Goal: Task Accomplishment & Management: Use online tool/utility

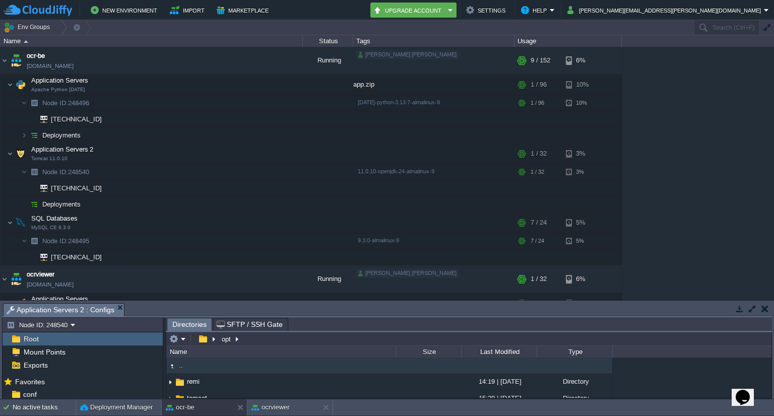
scroll to position [44, 0]
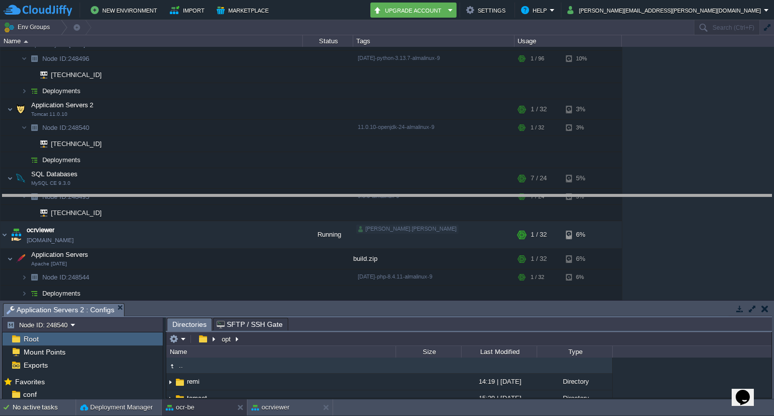
drag, startPoint x: 393, startPoint y: 313, endPoint x: 368, endPoint y: 204, distance: 111.6
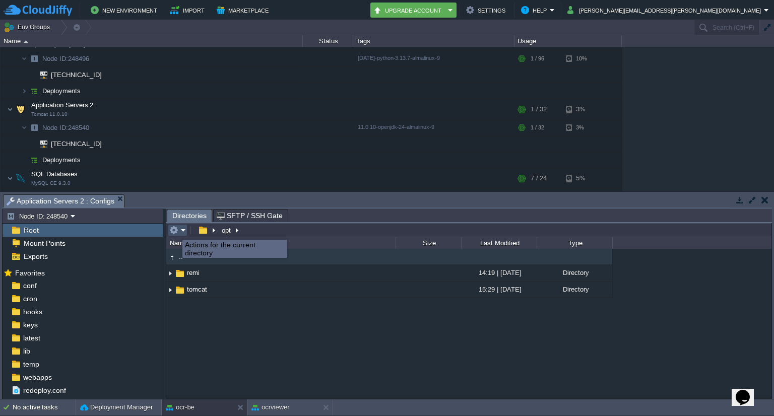
click at [175, 231] on button "button" at bounding box center [173, 230] width 9 height 9
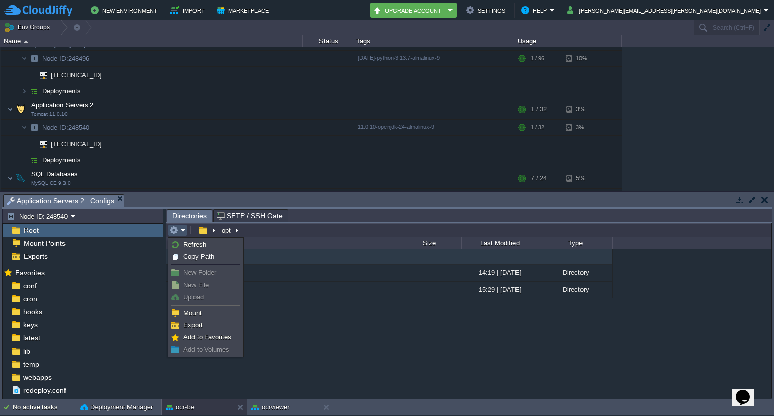
click at [190, 296] on span "Upload" at bounding box center [193, 297] width 20 height 8
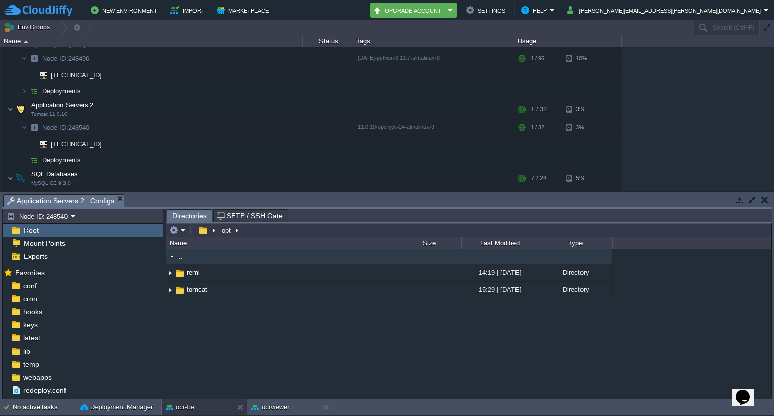
click at [301, 340] on div ".. remi 14:19 | 23 Jan 2025 Directory tomcat 15:29 | 08 Sep 2025 Directory" at bounding box center [468, 323] width 605 height 149
click at [180, 226] on em at bounding box center [177, 230] width 17 height 9
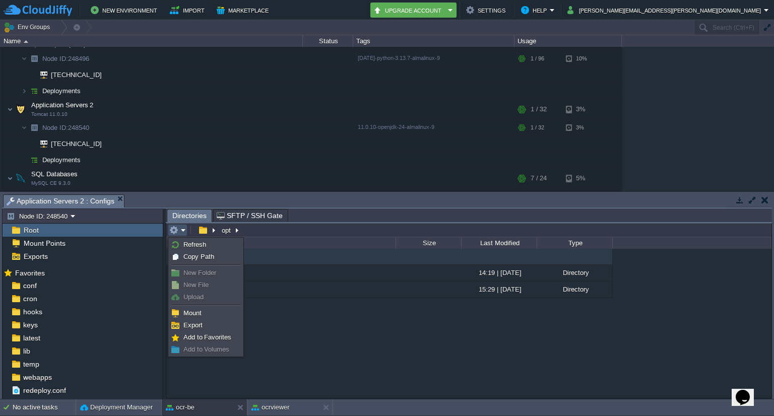
click at [291, 331] on div ".. remi 14:19 | 23 Jan 2025 Directory tomcat 15:29 | 08 Sep 2025 Directory" at bounding box center [468, 323] width 605 height 149
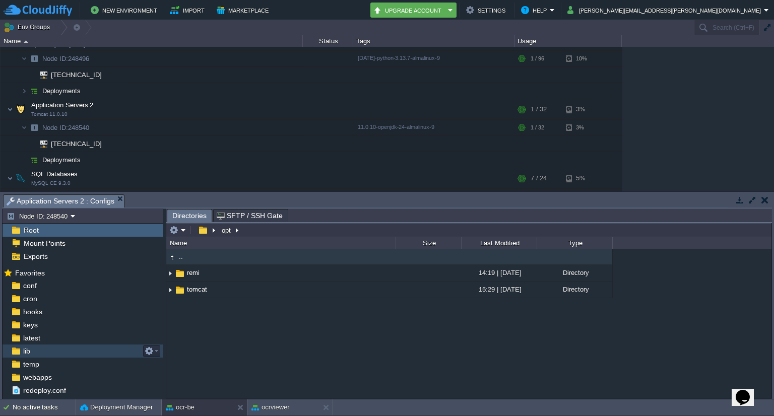
click at [44, 351] on div "lib" at bounding box center [83, 351] width 160 height 13
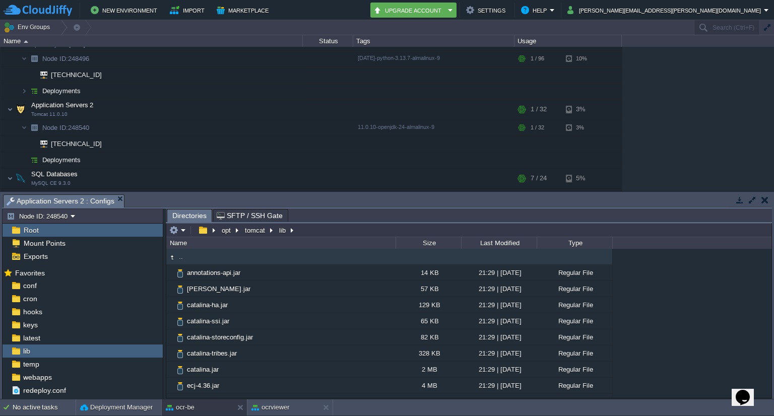
click at [38, 228] on span "Root" at bounding box center [31, 230] width 19 height 9
click at [201, 230] on button "button" at bounding box center [203, 230] width 15 height 9
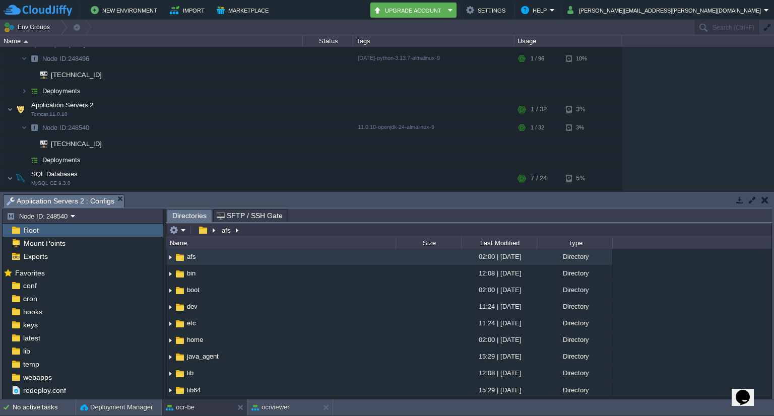
drag, startPoint x: 285, startPoint y: 242, endPoint x: 241, endPoint y: 241, distance: 43.9
click at [241, 241] on div "Name" at bounding box center [281, 243] width 228 height 12
click at [182, 230] on em at bounding box center [177, 230] width 17 height 9
click at [335, 239] on div "Name" at bounding box center [281, 243] width 228 height 12
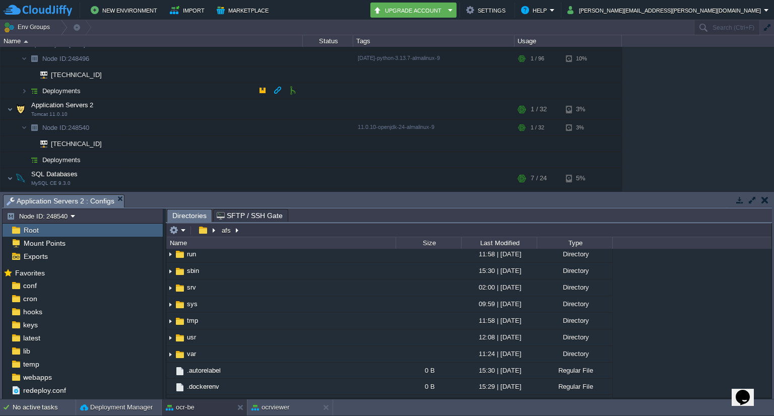
scroll to position [0, 0]
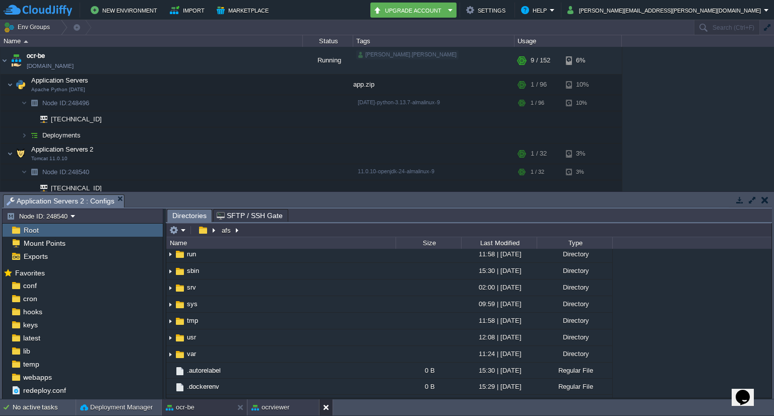
click at [326, 409] on button at bounding box center [328, 408] width 10 height 10
click at [56, 224] on div "Root" at bounding box center [83, 230] width 160 height 13
click at [24, 229] on span "Root" at bounding box center [31, 230] width 19 height 9
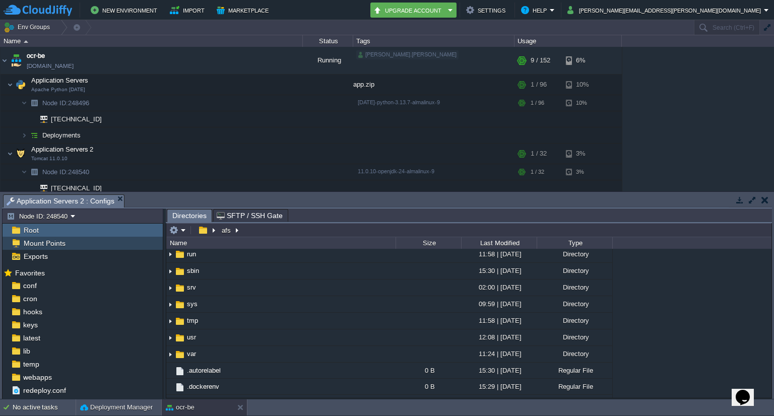
click at [39, 239] on span "Mount Points" at bounding box center [44, 243] width 45 height 9
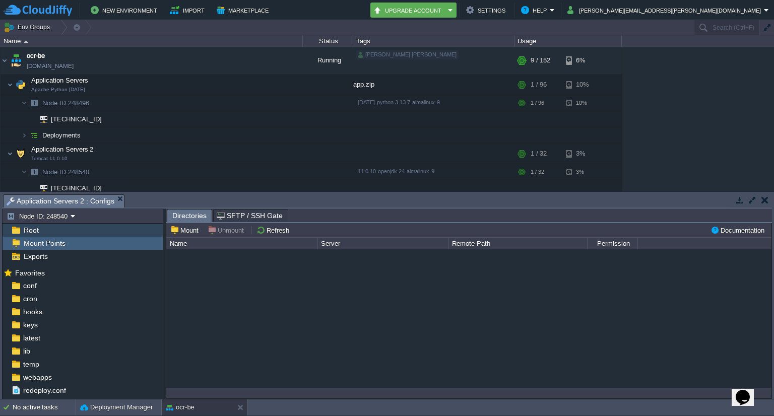
click at [25, 224] on div "Root" at bounding box center [83, 230] width 160 height 13
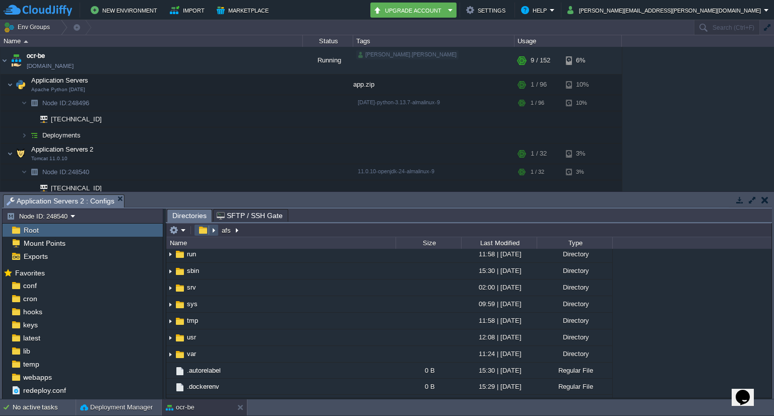
click at [204, 231] on button "button" at bounding box center [203, 230] width 15 height 9
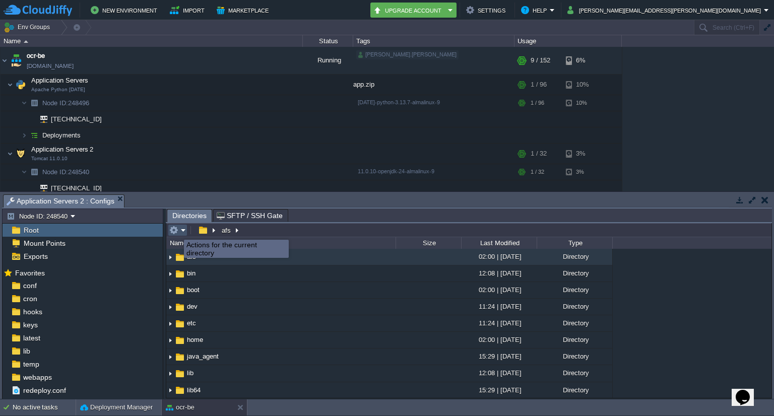
click at [176, 231] on button "button" at bounding box center [173, 230] width 9 height 9
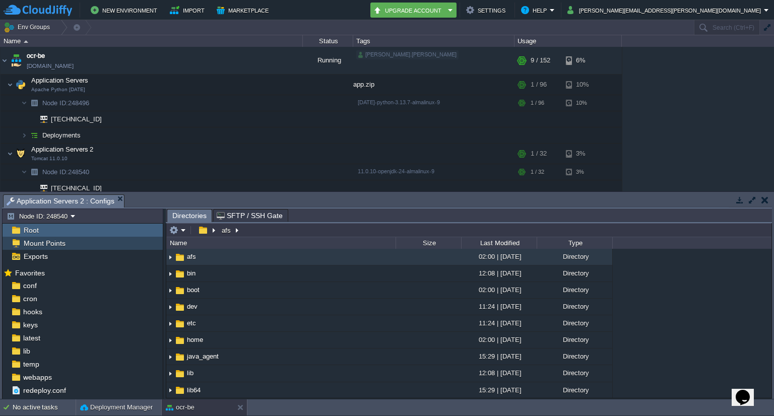
click at [61, 242] on span "Mount Points" at bounding box center [44, 243] width 45 height 9
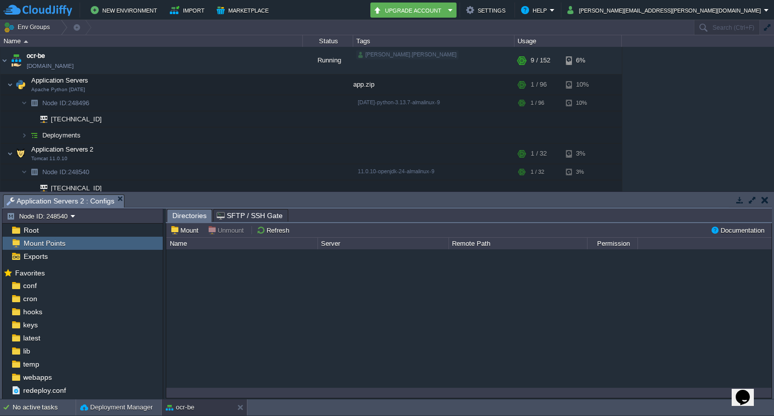
click at [761, 204] on button "button" at bounding box center [764, 200] width 7 height 9
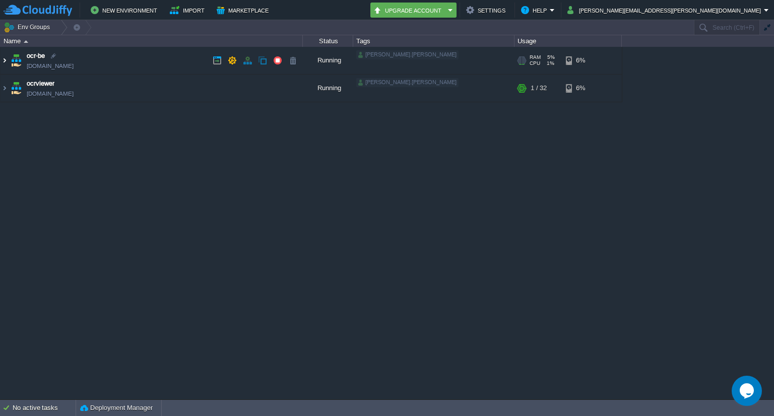
click at [7, 61] on img at bounding box center [5, 60] width 8 height 27
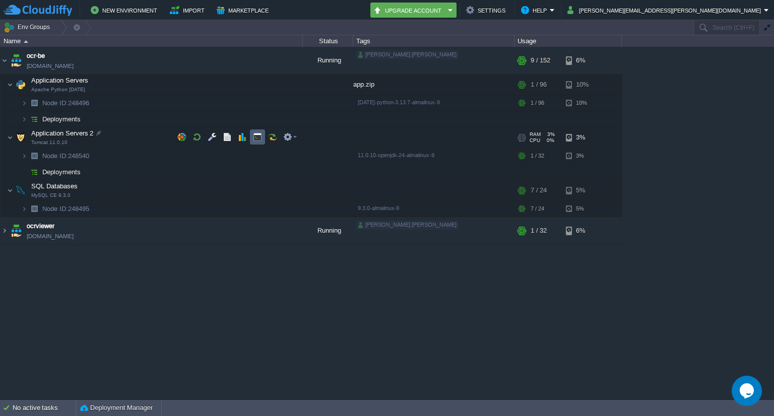
click at [258, 143] on td at bounding box center [257, 137] width 15 height 15
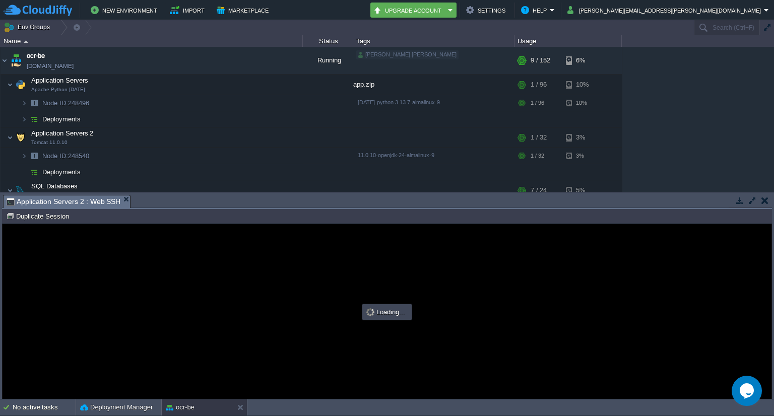
click at [763, 201] on button "button" at bounding box center [764, 200] width 7 height 9
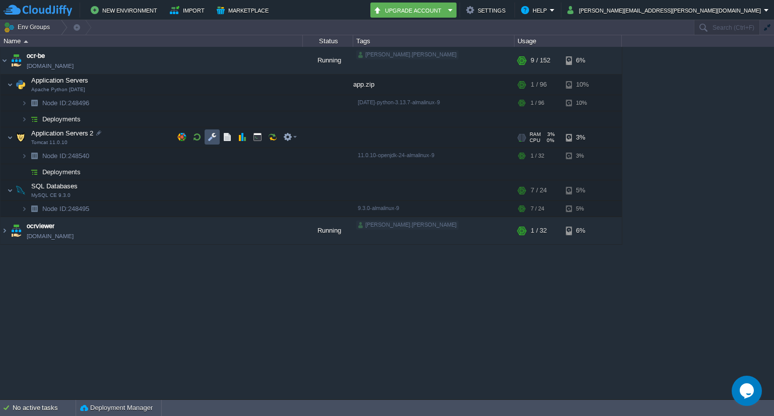
click at [216, 136] on button "button" at bounding box center [212, 137] width 9 height 9
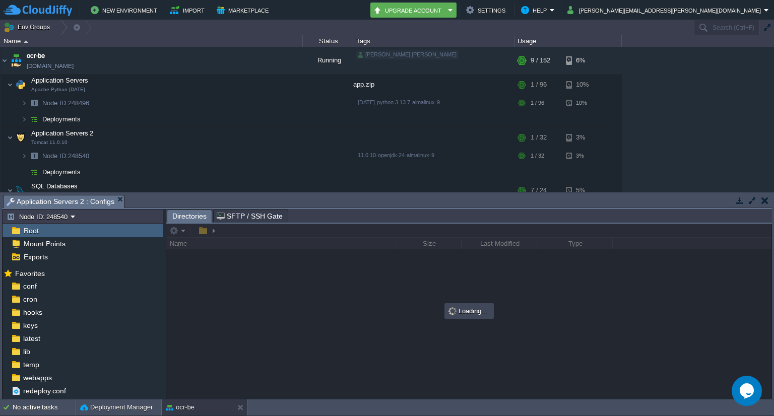
click at [182, 232] on div at bounding box center [468, 311] width 605 height 174
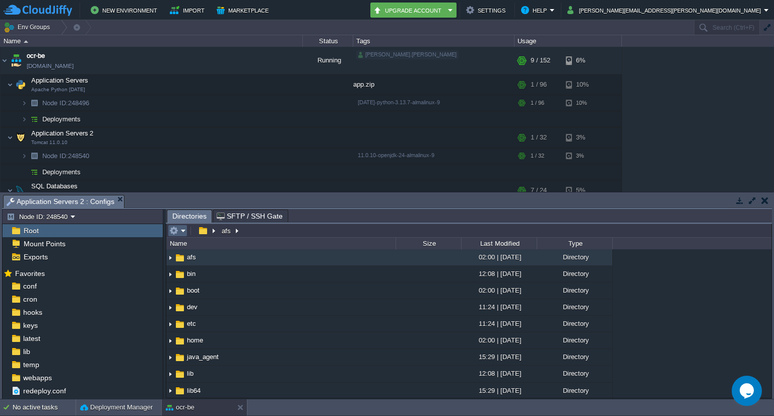
click at [182, 232] on em at bounding box center [177, 230] width 17 height 9
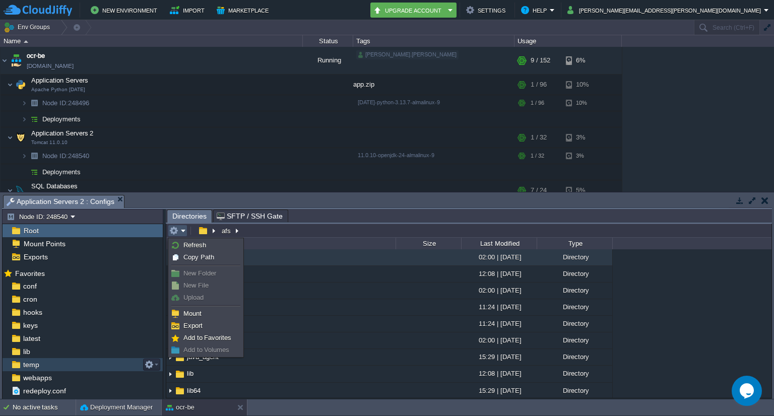
click at [45, 365] on div "temp" at bounding box center [83, 364] width 160 height 13
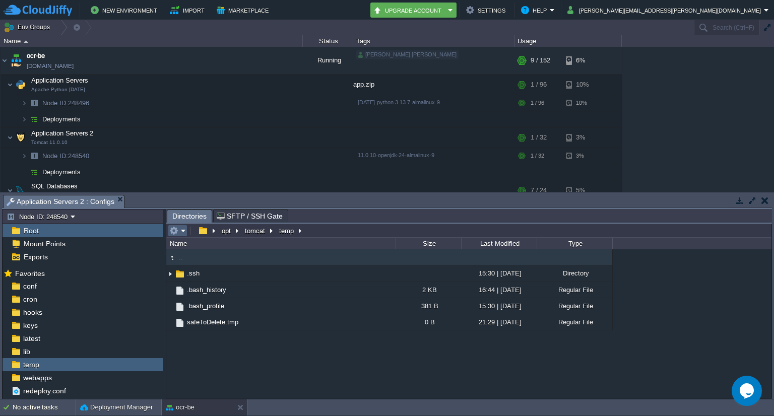
click at [179, 231] on em at bounding box center [177, 230] width 17 height 9
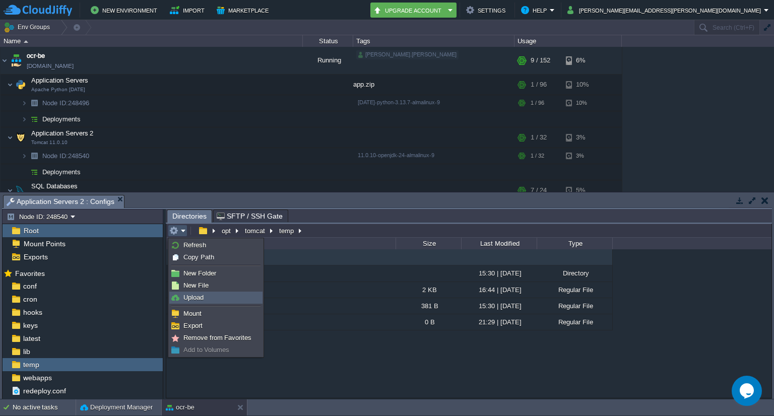
click at [192, 297] on span "Upload" at bounding box center [193, 298] width 20 height 8
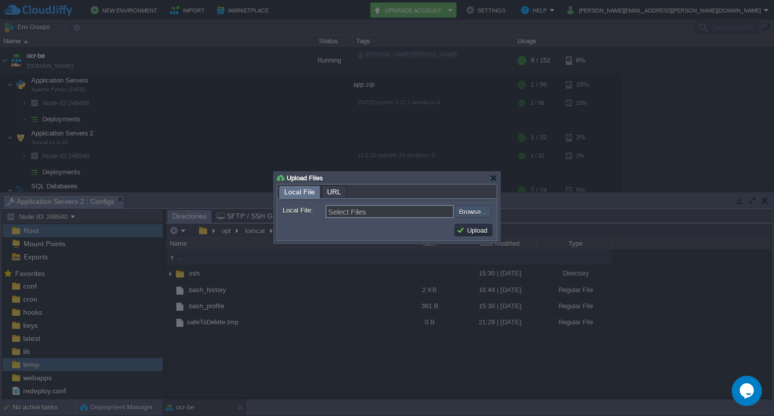
click at [470, 215] on input "file" at bounding box center [427, 212] width 127 height 12
type input "C:\fakepath\application.properties"
type input "application.properties"
click at [465, 232] on button "Upload" at bounding box center [474, 230] width 34 height 9
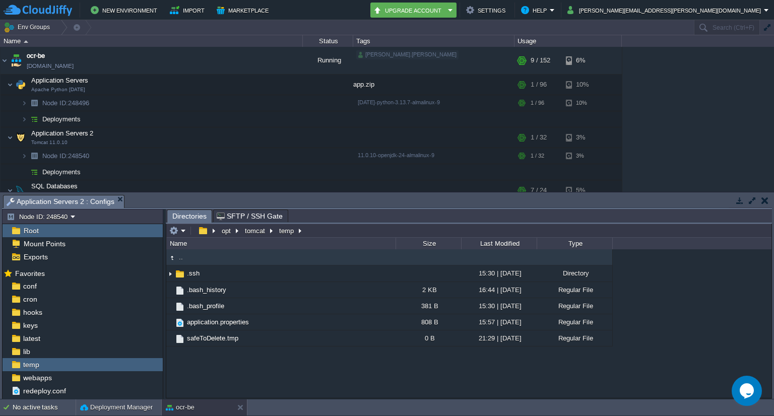
click at [242, 373] on div ".. .ssh 15:30 | [DATE] Directory .bash_history 2 KB 16:44 | [DATE] Regular File…" at bounding box center [468, 323] width 605 height 149
click at [185, 232] on td at bounding box center [178, 231] width 20 height 12
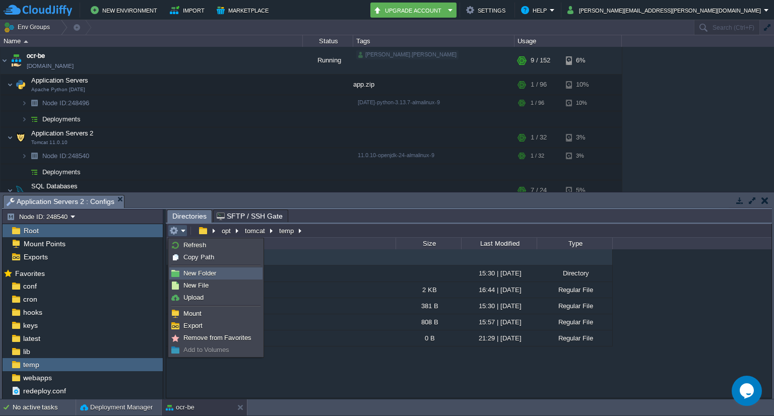
click at [201, 273] on span "New Folder" at bounding box center [199, 274] width 33 height 8
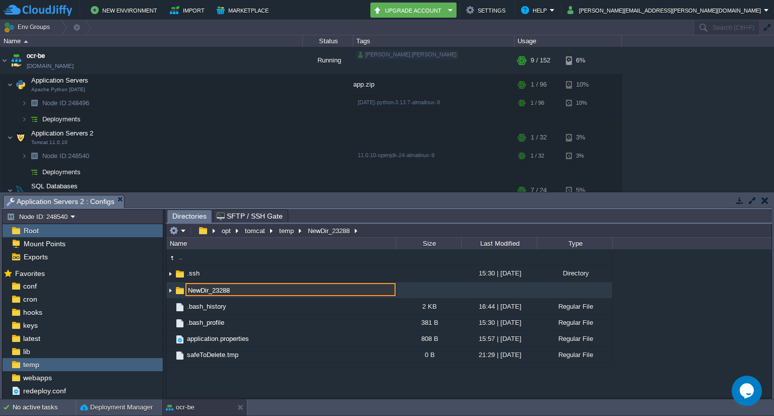
click at [246, 293] on input "NewDir_23288" at bounding box center [290, 289] width 210 height 13
type input "N"
type input "tessdata"
click at [181, 233] on em at bounding box center [177, 230] width 17 height 9
click at [183, 229] on em at bounding box center [177, 230] width 17 height 9
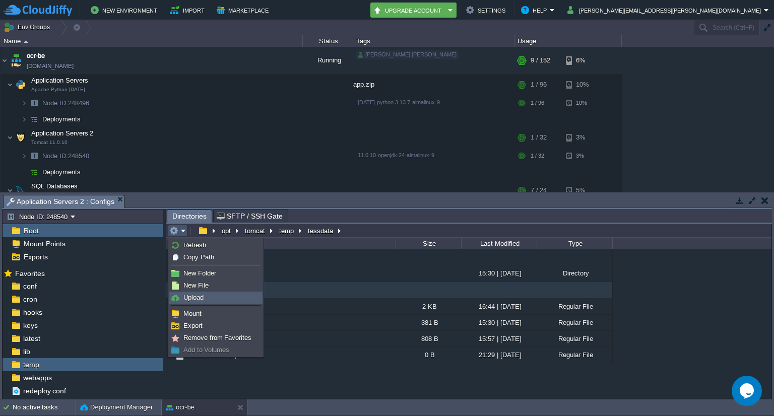
click at [198, 297] on span "Upload" at bounding box center [193, 298] width 20 height 8
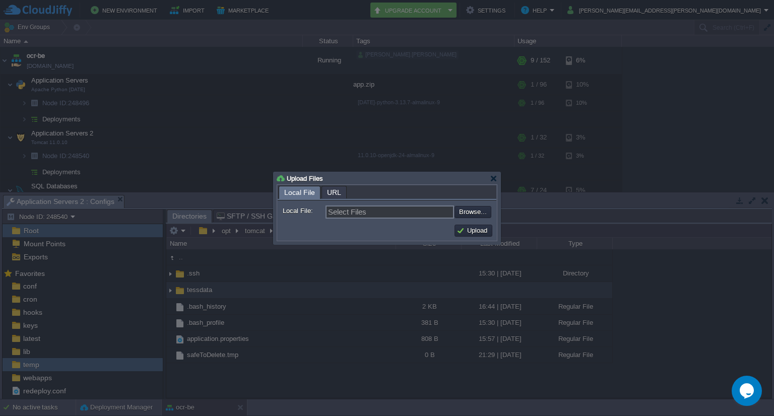
click at [253, 374] on div at bounding box center [387, 208] width 774 height 416
click at [492, 176] on div at bounding box center [494, 179] width 8 height 8
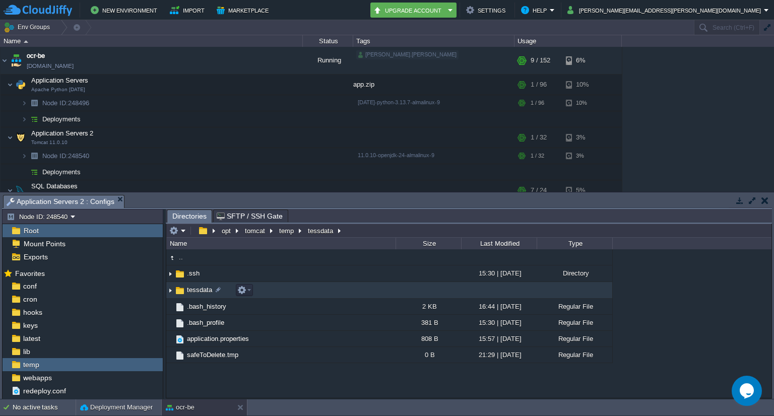
click at [177, 286] on img at bounding box center [179, 290] width 11 height 11
click at [242, 291] on button "button" at bounding box center [241, 290] width 9 height 9
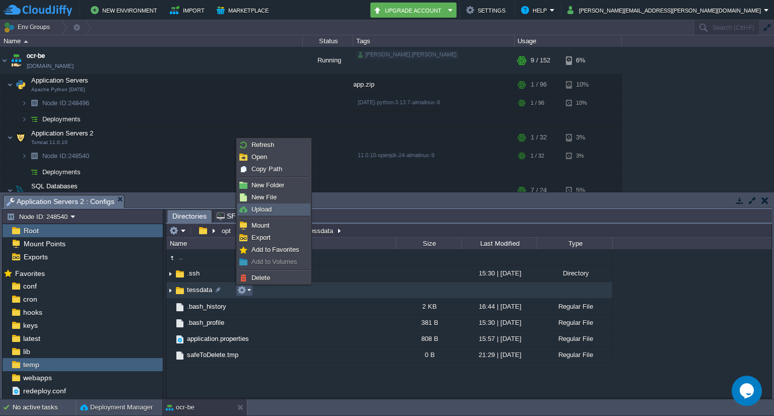
click at [271, 206] on span "Upload" at bounding box center [261, 210] width 20 height 8
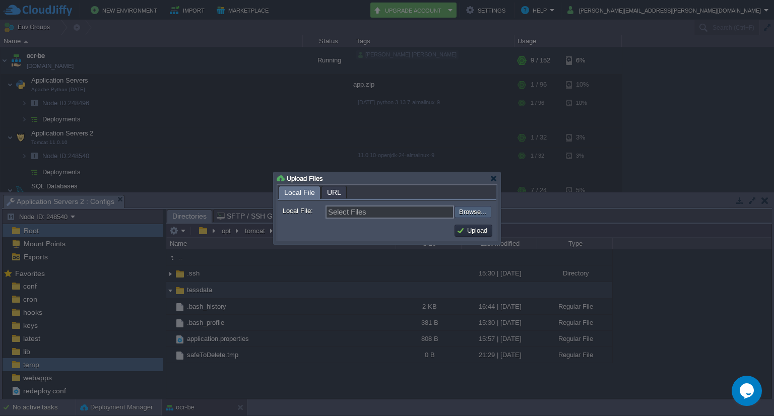
click at [477, 211] on input "file" at bounding box center [427, 212] width 127 height 12
type input "C:\fakepath\eng.traineddata"
type input "eng.traineddata"
click at [474, 231] on button "Upload" at bounding box center [474, 230] width 34 height 9
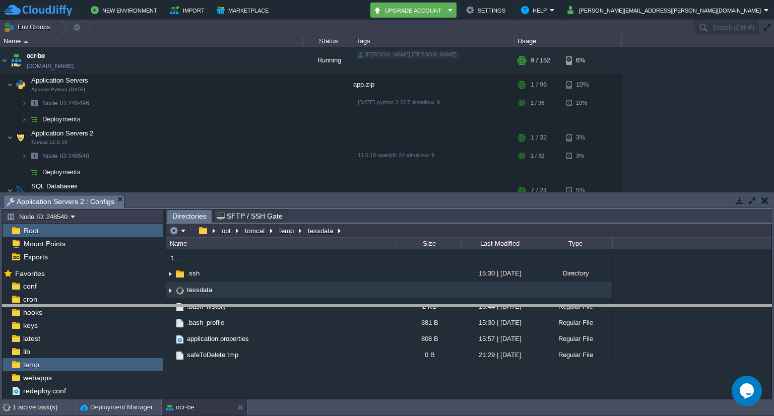
drag, startPoint x: 371, startPoint y: 201, endPoint x: 368, endPoint y: 309, distance: 107.9
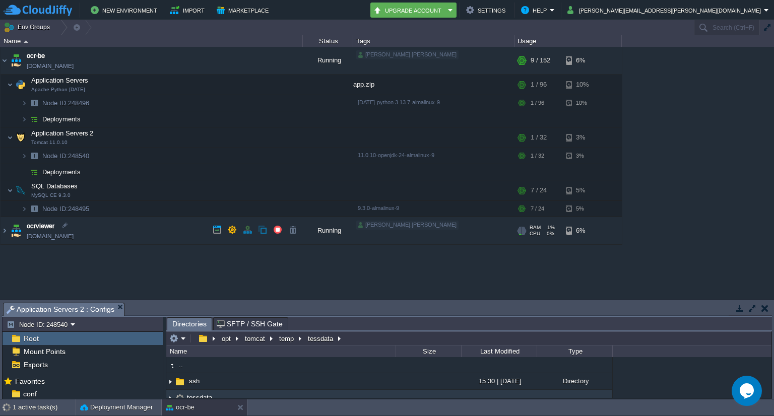
click at [143, 232] on td "ocrviewer [DOMAIN_NAME]" at bounding box center [152, 231] width 302 height 28
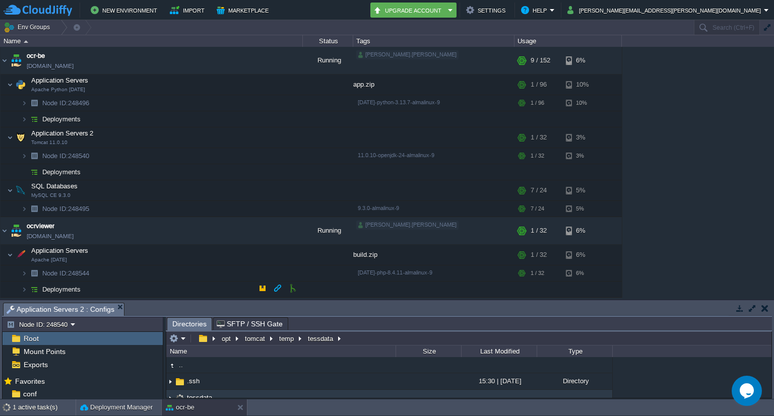
click at [50, 287] on span "Deployments" at bounding box center [61, 289] width 41 height 9
click at [23, 287] on img at bounding box center [24, 290] width 6 height 16
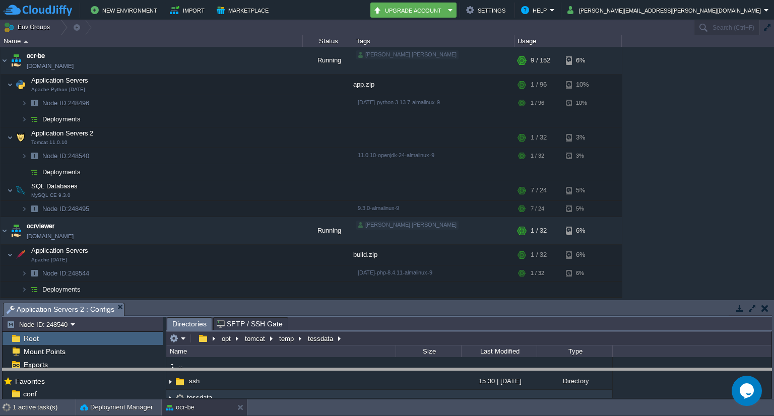
drag, startPoint x: 193, startPoint y: 309, endPoint x: 177, endPoint y: 377, distance: 69.3
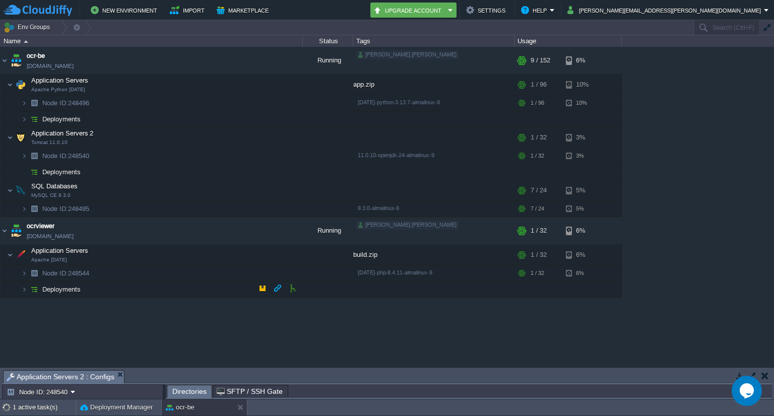
click at [20, 287] on img at bounding box center [14, 286] width 14 height 9
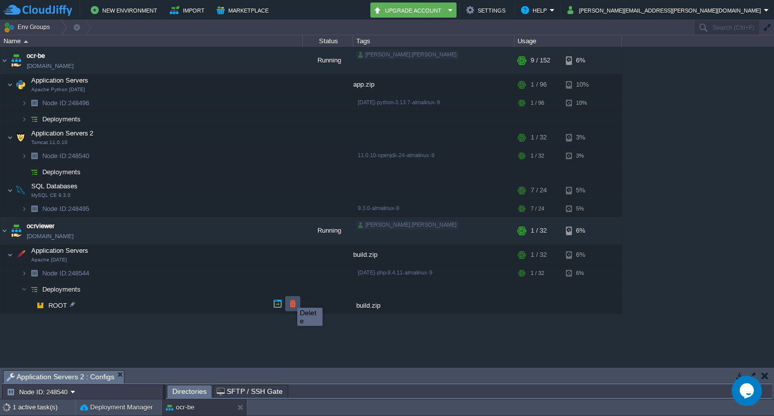
click at [290, 299] on button "button" at bounding box center [292, 303] width 9 height 9
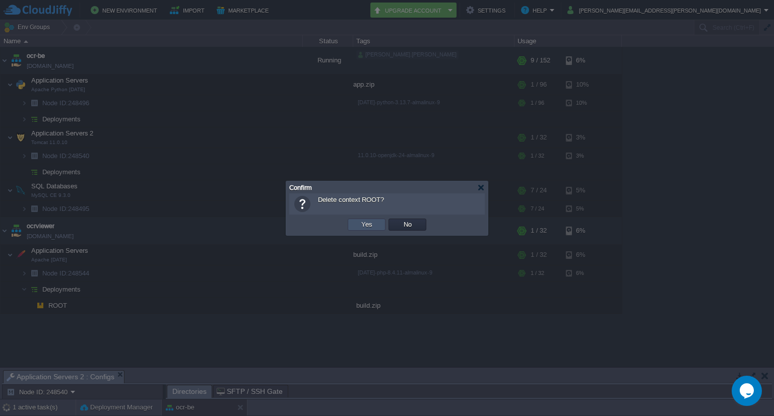
click at [368, 223] on button "Yes" at bounding box center [366, 224] width 17 height 9
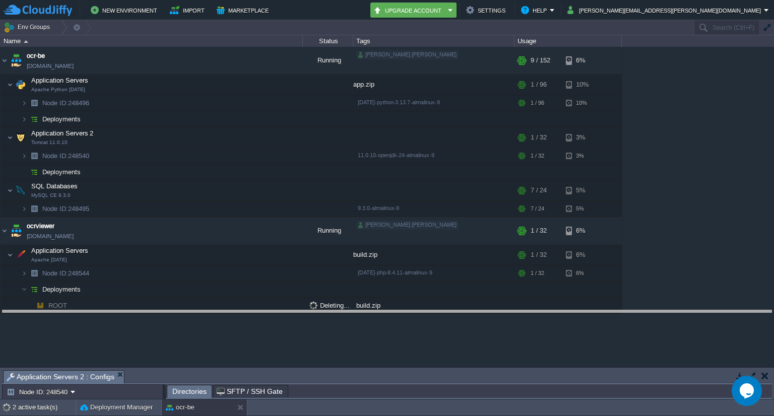
drag, startPoint x: 341, startPoint y: 375, endPoint x: 338, endPoint y: 315, distance: 60.5
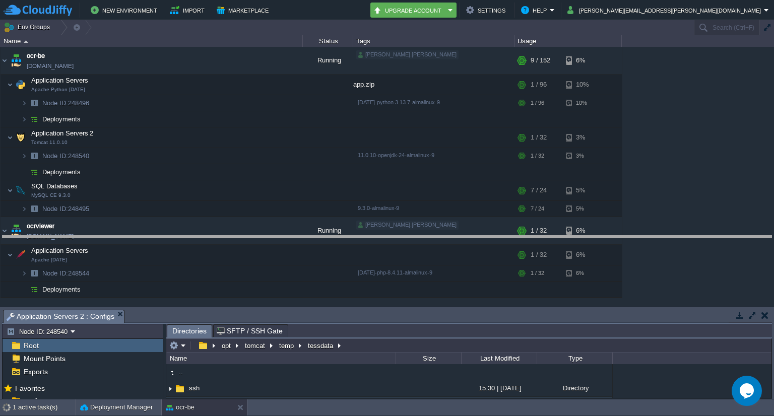
drag, startPoint x: 356, startPoint y: 315, endPoint x: 356, endPoint y: 241, distance: 74.1
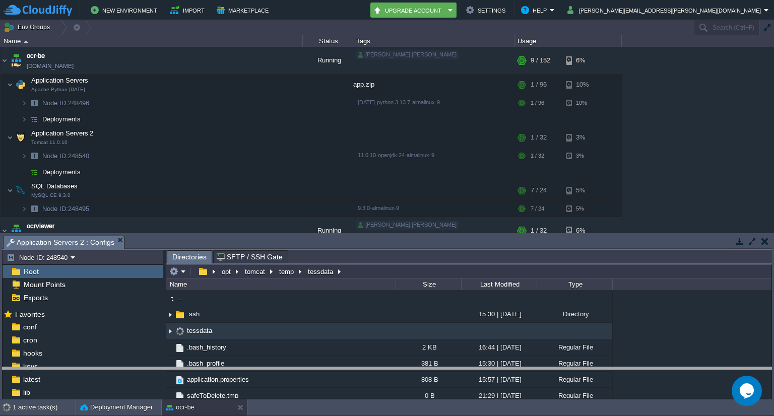
drag, startPoint x: 363, startPoint y: 244, endPoint x: 366, endPoint y: 372, distance: 127.5
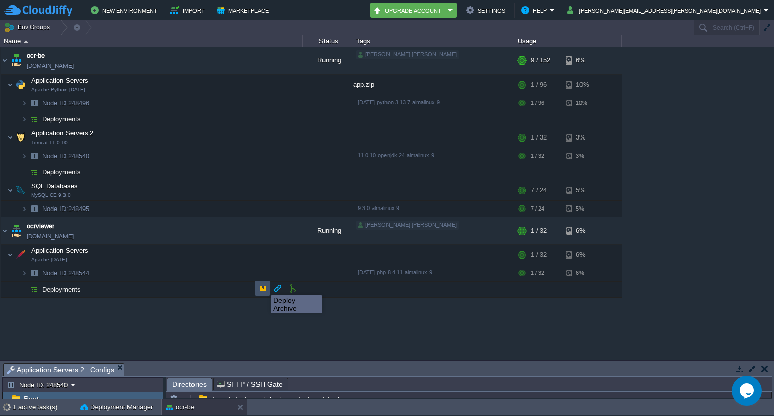
click at [263, 286] on button "button" at bounding box center [262, 288] width 9 height 9
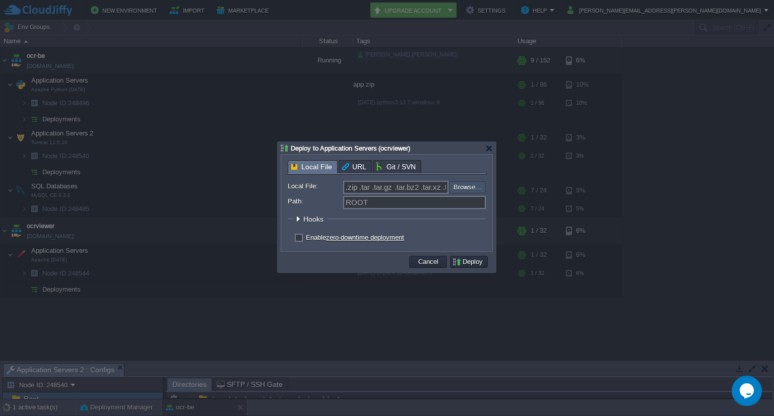
click at [475, 184] on input "file" at bounding box center [421, 187] width 127 height 12
click at [468, 184] on input "file" at bounding box center [421, 187] width 127 height 12
click at [473, 188] on input "file" at bounding box center [421, 187] width 127 height 12
type input "C:\fakepath\build.zip"
type input "build.zip"
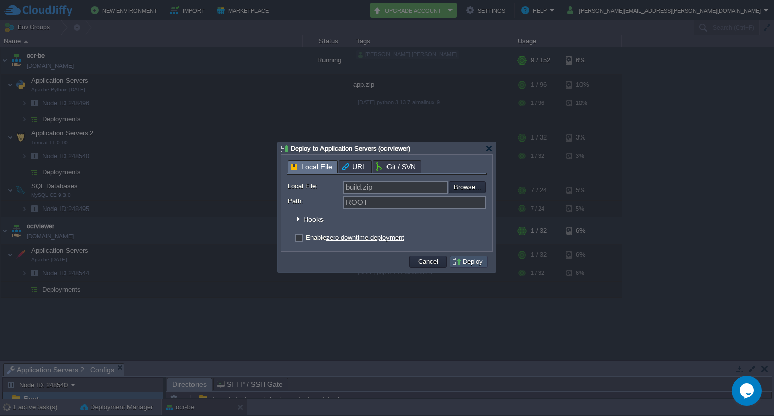
click at [475, 261] on button "Deploy" at bounding box center [469, 261] width 34 height 9
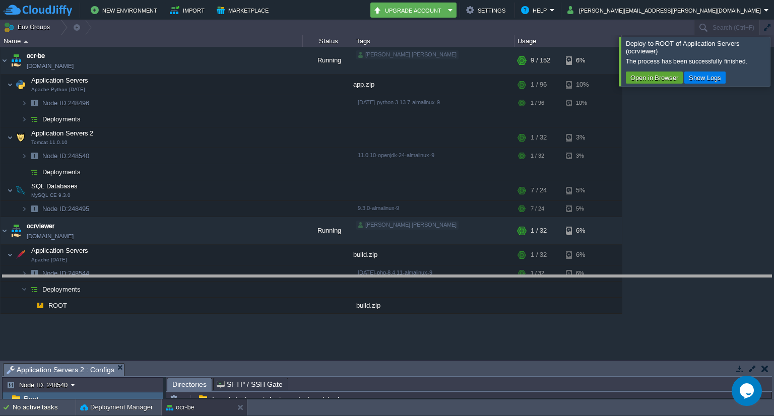
drag, startPoint x: 309, startPoint y: 369, endPoint x: 304, endPoint y: 281, distance: 88.3
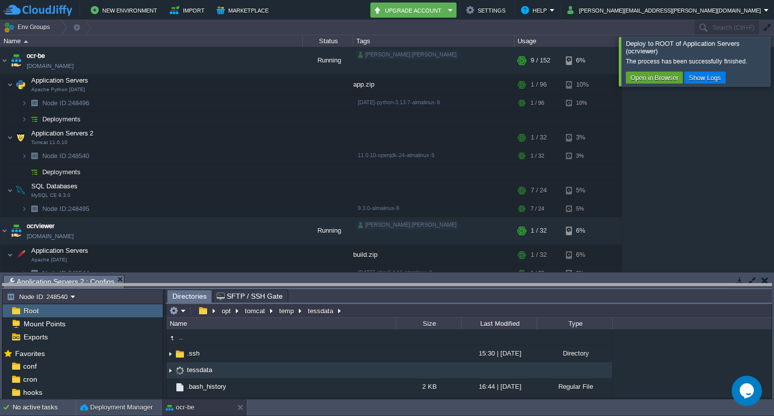
drag, startPoint x: 329, startPoint y: 279, endPoint x: 329, endPoint y: 287, distance: 7.6
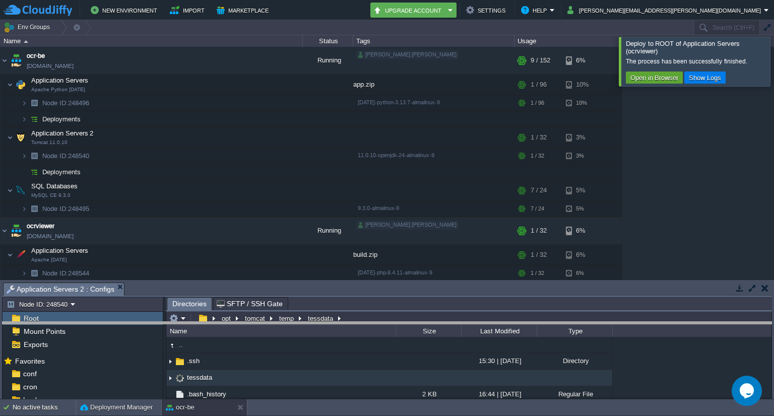
drag, startPoint x: 366, startPoint y: 286, endPoint x: 364, endPoint y: 326, distance: 39.4
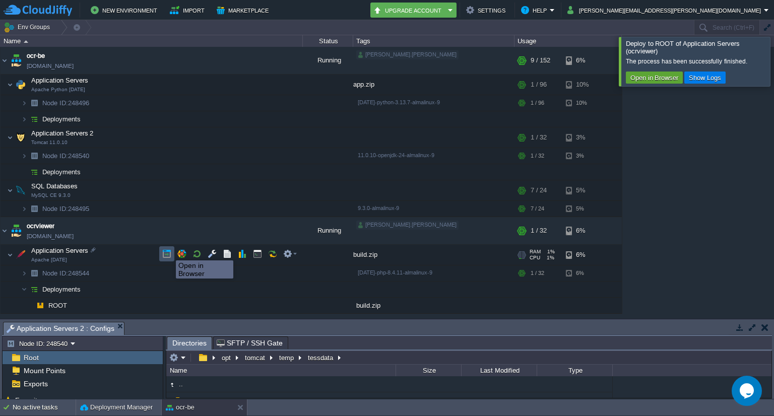
click at [168, 251] on button "button" at bounding box center [166, 253] width 9 height 9
click at [774, 62] on div at bounding box center [786, 61] width 0 height 49
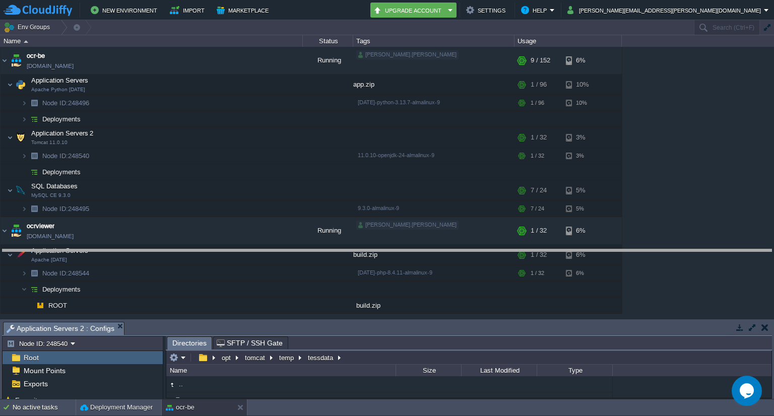
drag, startPoint x: 333, startPoint y: 329, endPoint x: 329, endPoint y: 244, distance: 84.8
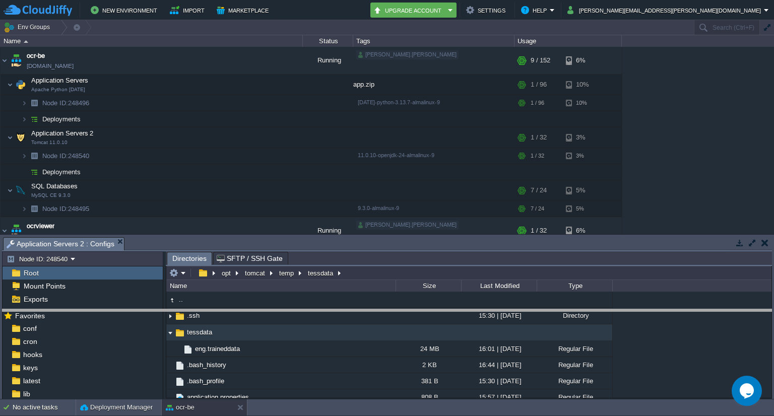
drag, startPoint x: 361, startPoint y: 244, endPoint x: 362, endPoint y: 316, distance: 72.1
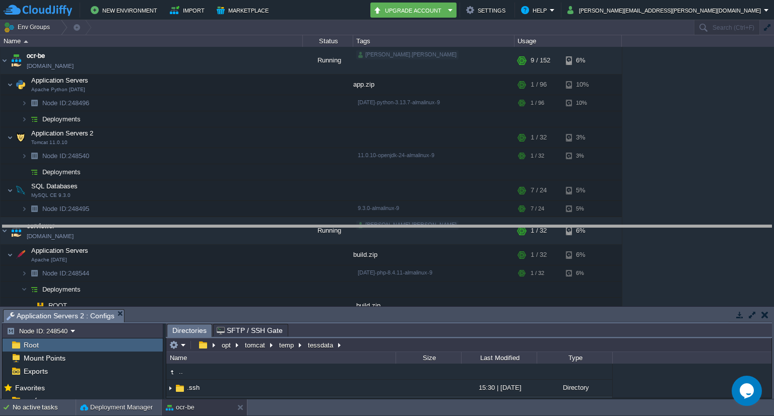
drag, startPoint x: 361, startPoint y: 317, endPoint x: 364, endPoint y: 234, distance: 83.2
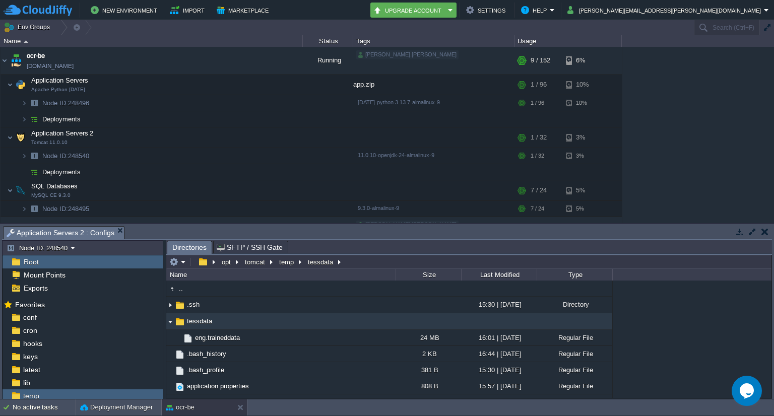
type input "/opt/tomcat/temp/tessdata"
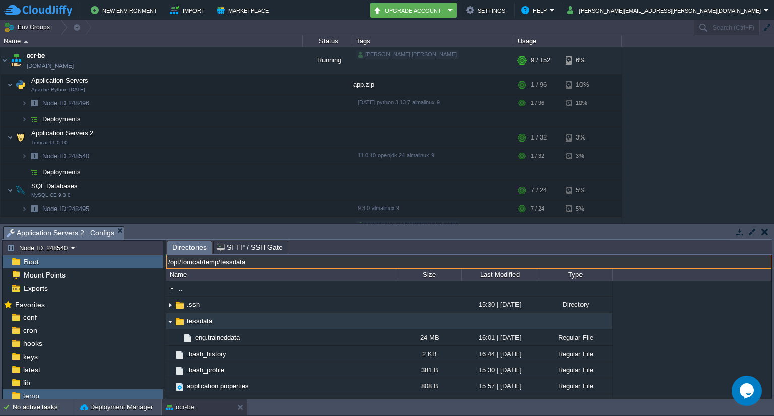
click at [362, 263] on input "/opt/tomcat/temp/tessdata" at bounding box center [468, 262] width 605 height 14
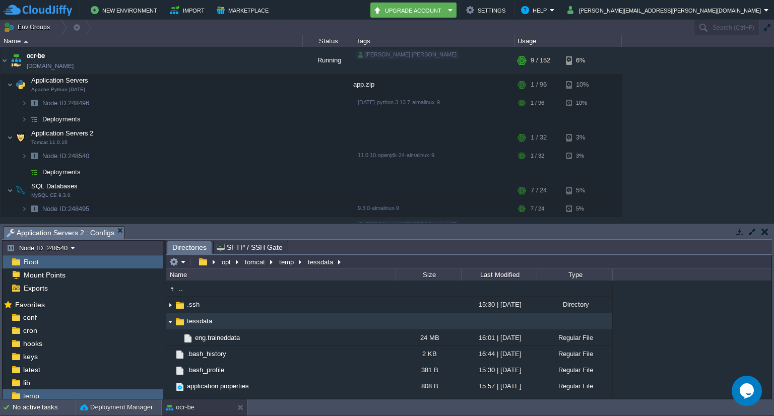
type input "/opt/tomcat/temp/tessdata"
click at [409, 202] on div "9.3.0-almalinux-9" at bounding box center [434, 209] width 158 height 16
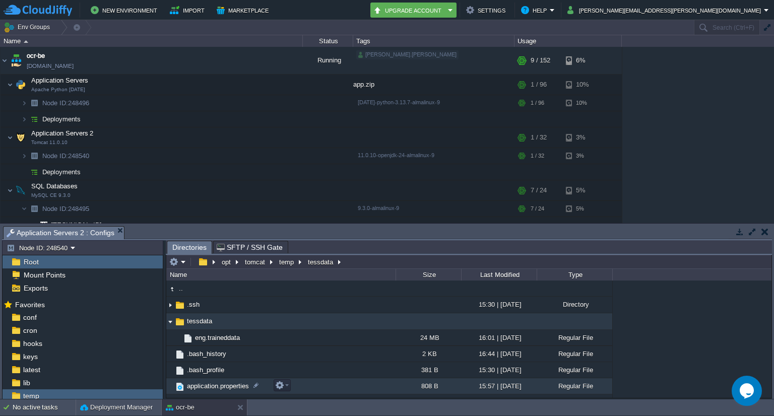
click at [237, 387] on span "application.properties" at bounding box center [217, 386] width 65 height 9
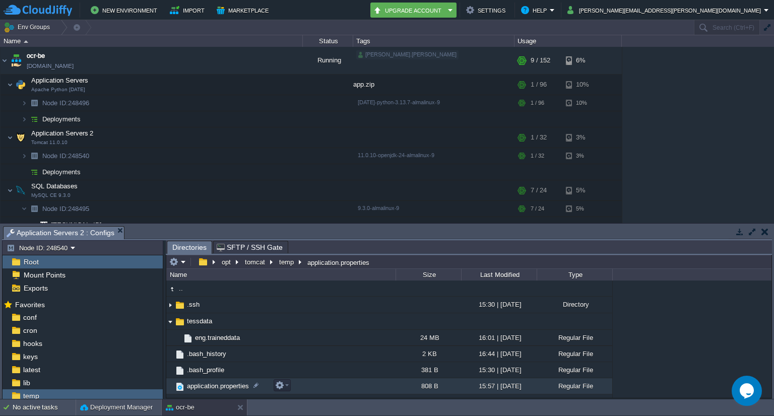
click at [237, 387] on span "application.properties" at bounding box center [217, 386] width 65 height 9
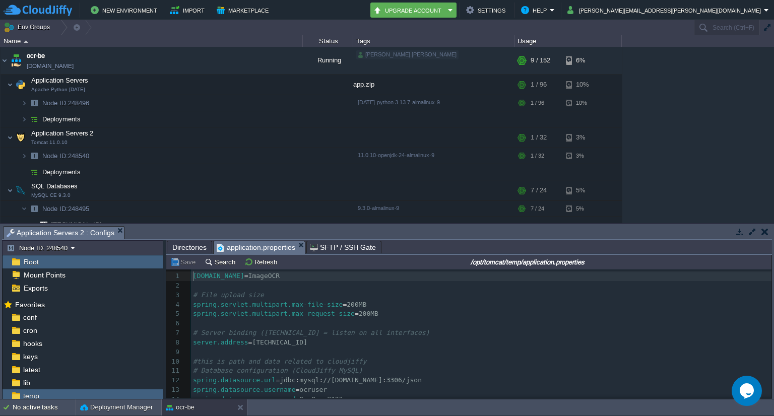
scroll to position [113, 0]
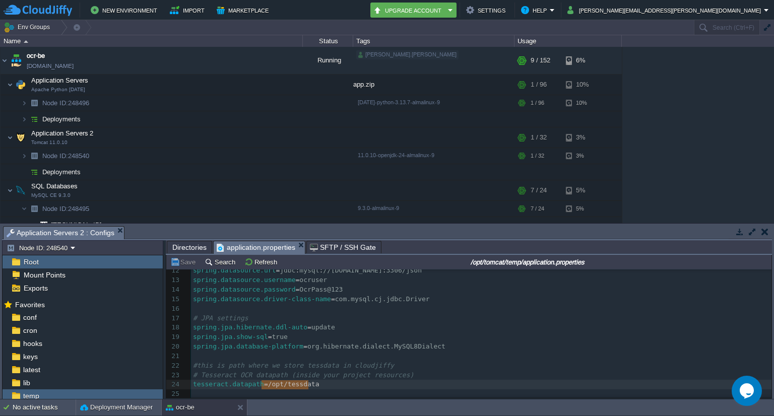
type textarea "opt/tessdata"
paste textarea
click at [268, 382] on span "//opt/tomcat/temp/tessdata" at bounding box center [319, 384] width 103 height 8
click at [381, 382] on pre "tesseract.datapath = /opt/tomcat/temp/tessdata" at bounding box center [481, 385] width 581 height 10
type textarea "/"
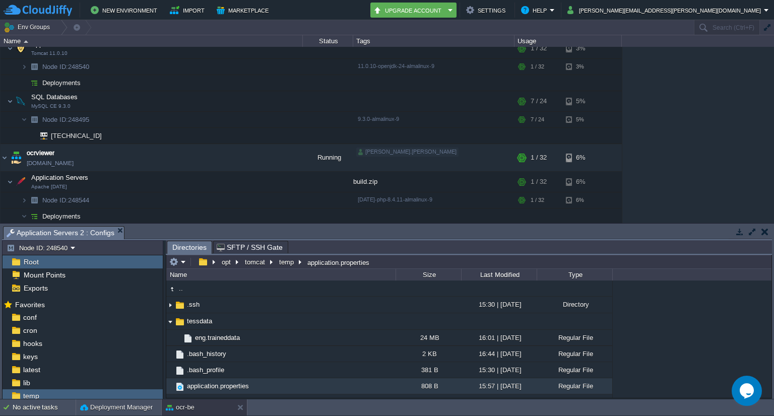
scroll to position [105, 0]
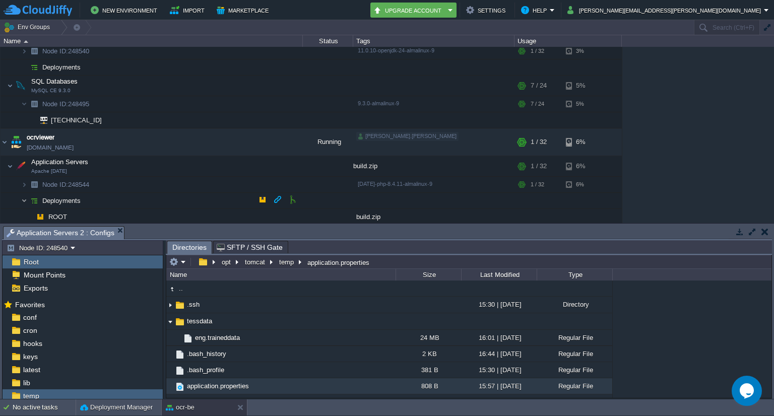
click at [23, 199] on img at bounding box center [24, 201] width 6 height 16
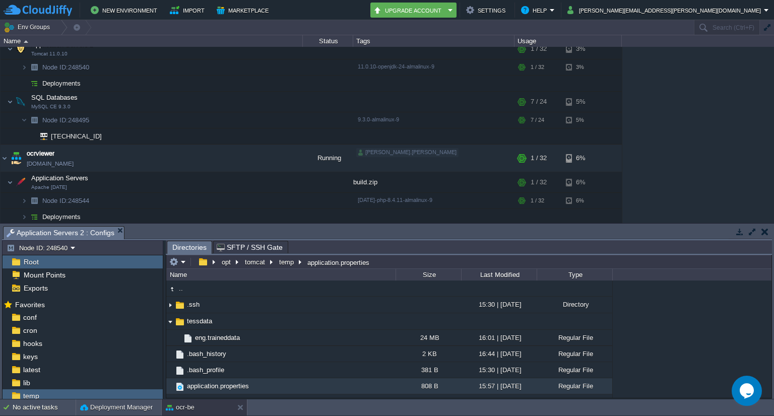
scroll to position [0, 0]
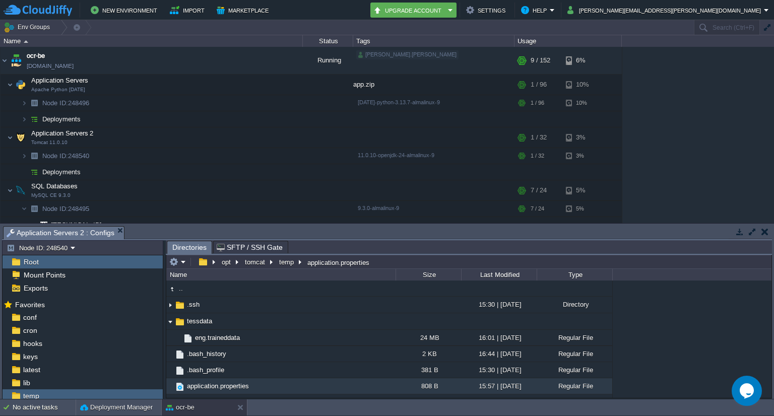
type input "/opt/tomcat/temp/application.properties"
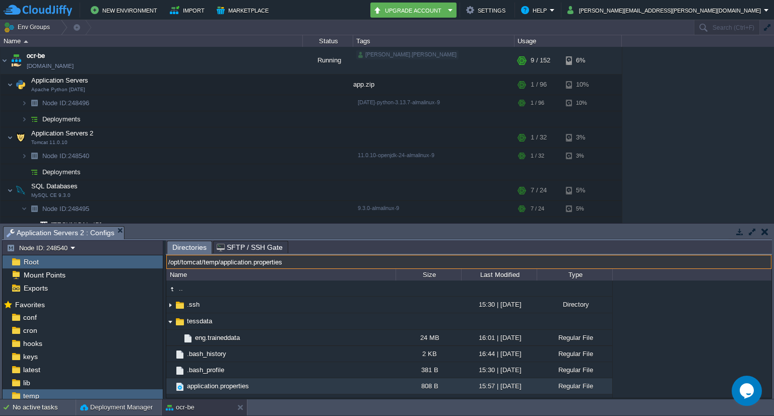
click at [391, 266] on input "/opt/tomcat/temp/application.properties" at bounding box center [468, 262] width 605 height 14
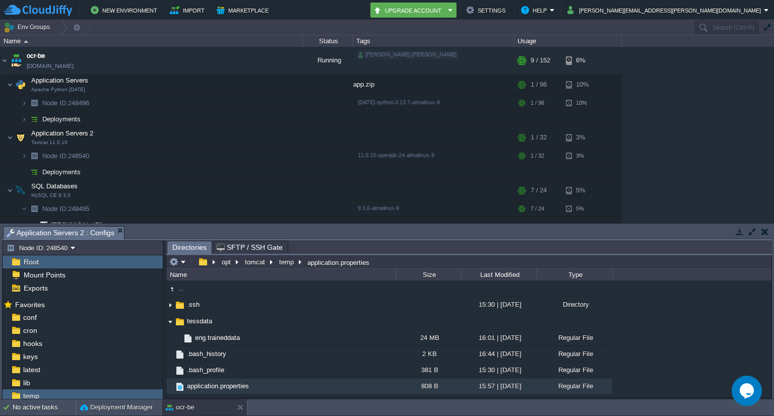
type input "/opt/tomcat/temp/application.properties"
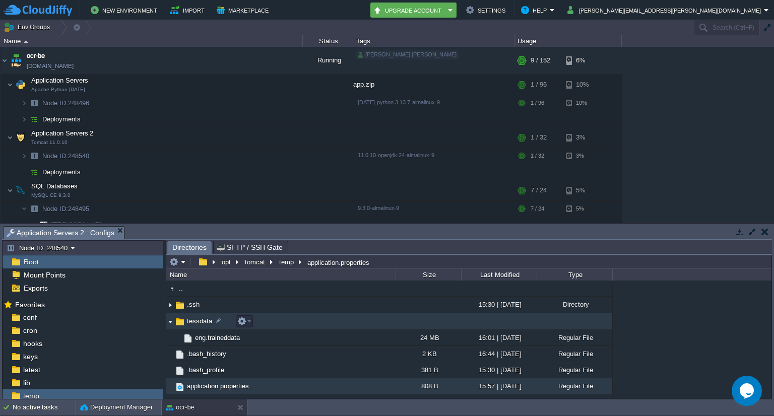
click at [202, 322] on span "tessdata" at bounding box center [199, 321] width 28 height 9
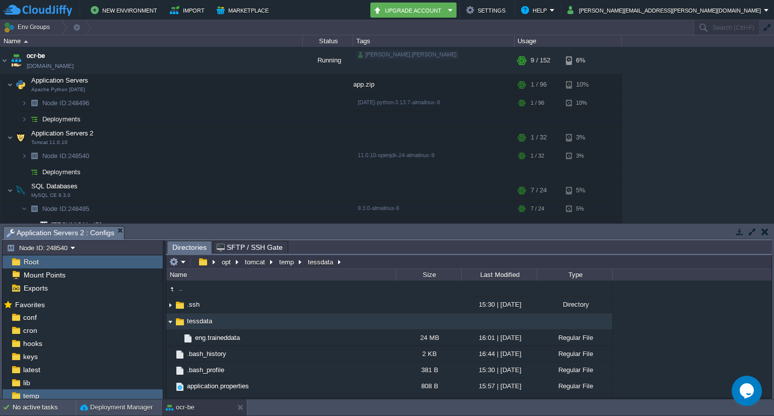
type input "/opt/tomcat/temp/tessdata"
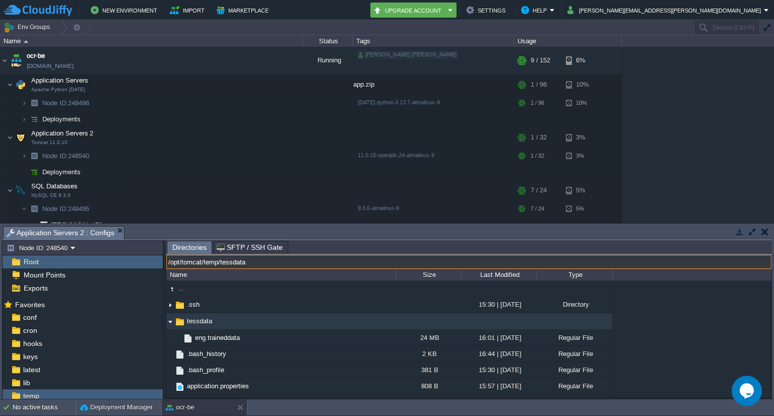
click at [373, 261] on input "/opt/tomcat/temp/tessdata" at bounding box center [468, 262] width 605 height 14
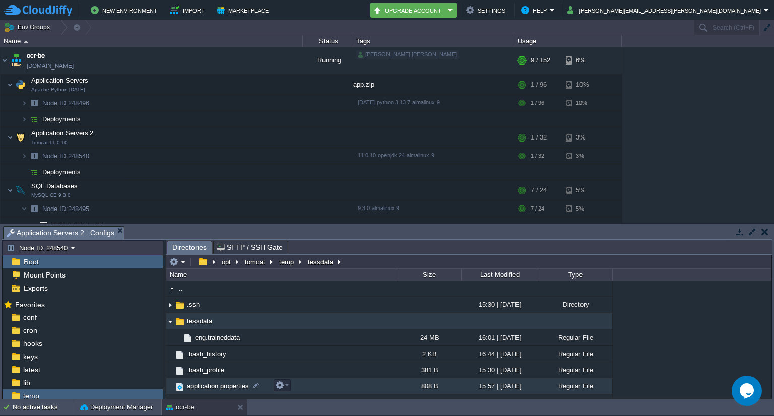
click at [229, 388] on span "application.properties" at bounding box center [217, 386] width 65 height 9
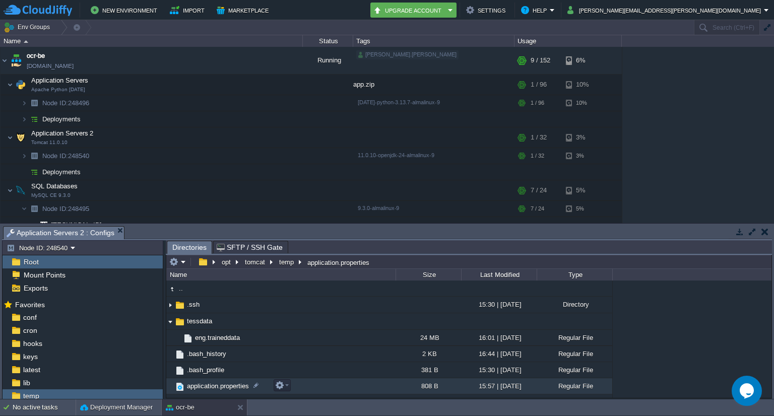
click at [229, 388] on span "application.properties" at bounding box center [217, 386] width 65 height 9
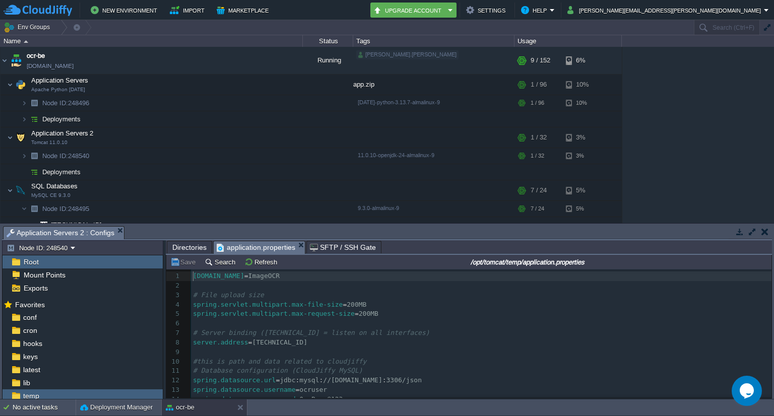
scroll to position [122, 0]
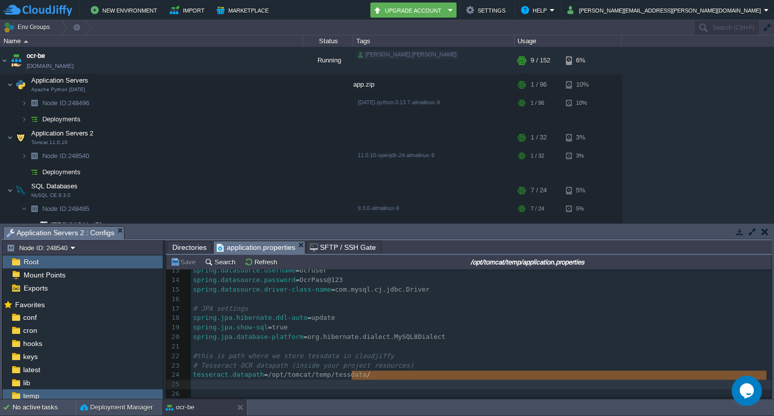
type textarea "/opt/tomcat/temp/tessdata"
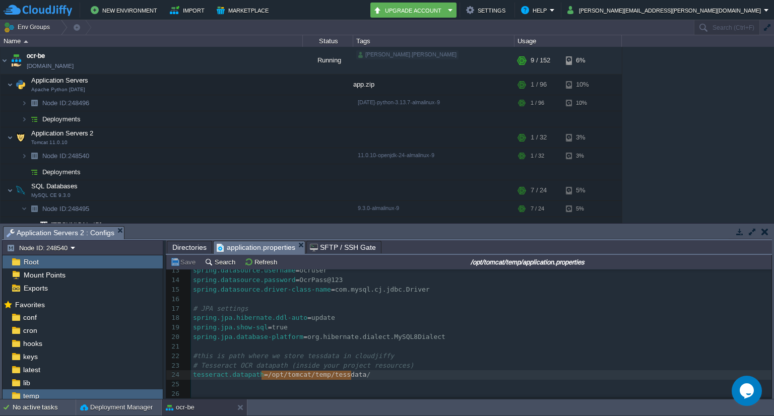
drag, startPoint x: 351, startPoint y: 373, endPoint x: 262, endPoint y: 375, distance: 89.2
click at [183, 261] on button "Save" at bounding box center [184, 261] width 28 height 9
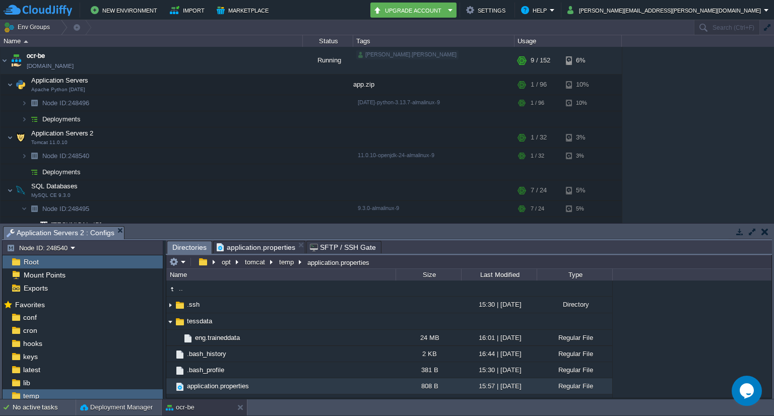
click at [182, 246] on span "Directories" at bounding box center [189, 247] width 34 height 13
click at [262, 173] on button "button" at bounding box center [262, 171] width 9 height 9
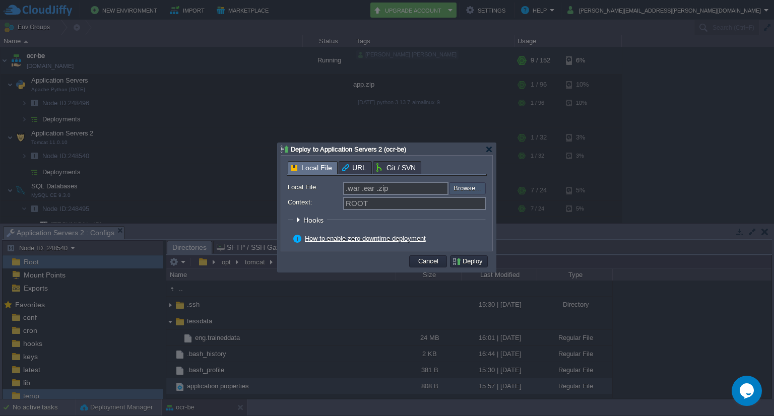
click at [467, 189] on input "file" at bounding box center [421, 188] width 127 height 12
type input ".war .ear .zip"
click at [492, 149] on div at bounding box center [489, 150] width 8 height 8
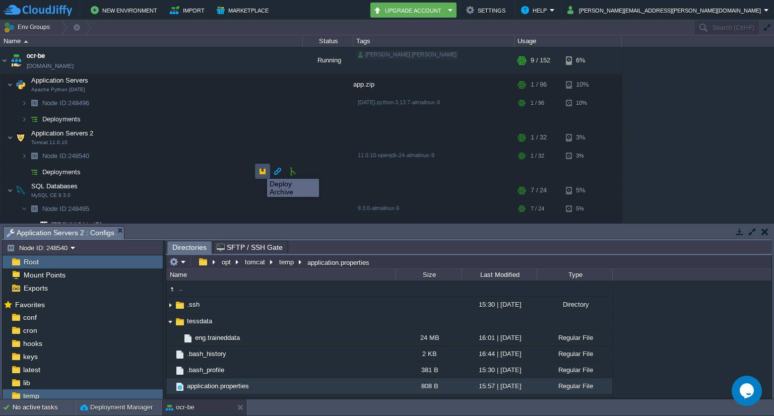
click at [260, 170] on button "button" at bounding box center [262, 171] width 9 height 9
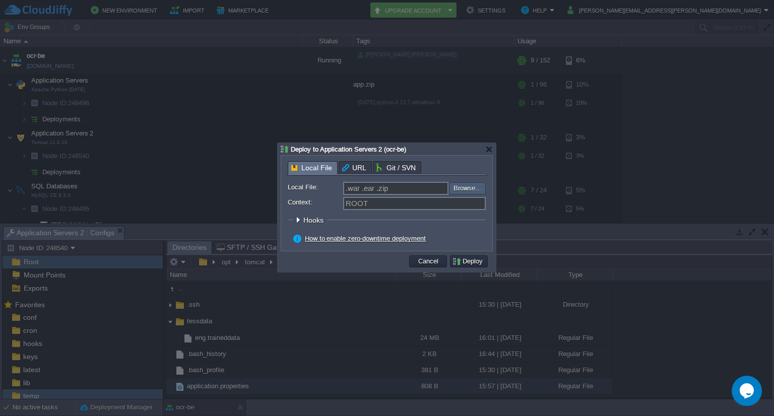
click at [460, 186] on input "file" at bounding box center [421, 188] width 127 height 12
type input "C:\fakepath\ImageOcr-0.0.1-SNAPSHOT.war"
type input "ImageOcr-0.0.1-SNAPSHOT.war"
click at [468, 261] on button "Deploy" at bounding box center [469, 261] width 34 height 9
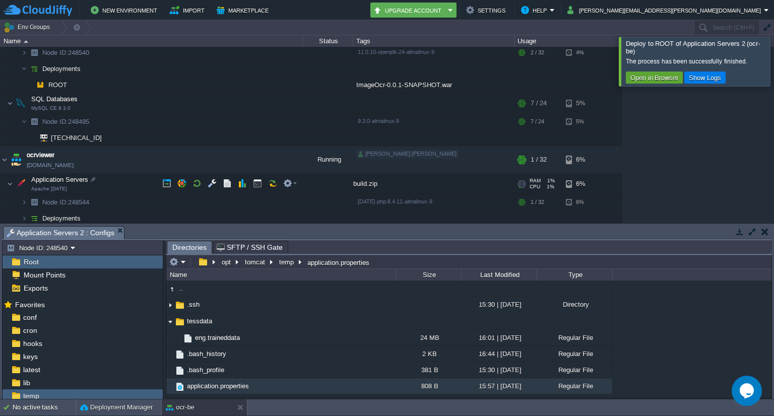
scroll to position [105, 0]
click at [165, 180] on button "button" at bounding box center [166, 181] width 9 height 9
click at [163, 181] on button "button" at bounding box center [166, 181] width 9 height 9
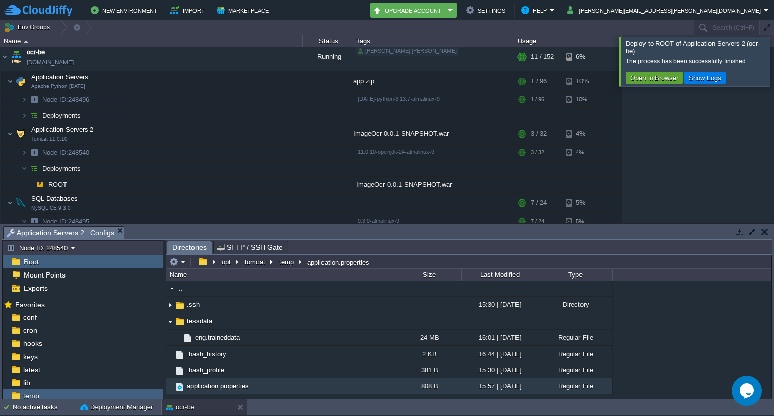
scroll to position [0, 0]
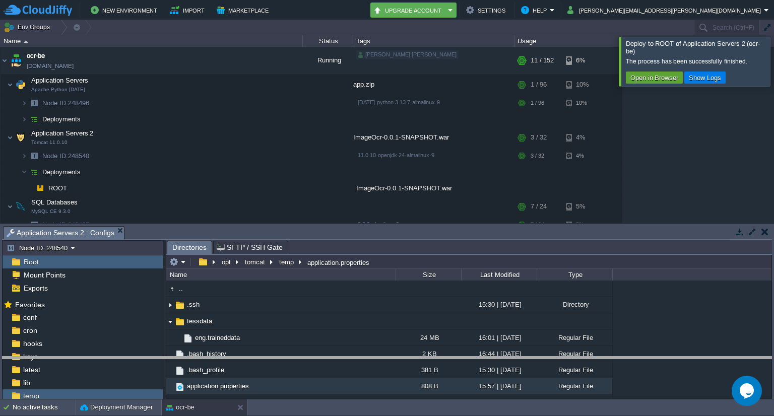
drag, startPoint x: 374, startPoint y: 235, endPoint x: 365, endPoint y: 366, distance: 130.8
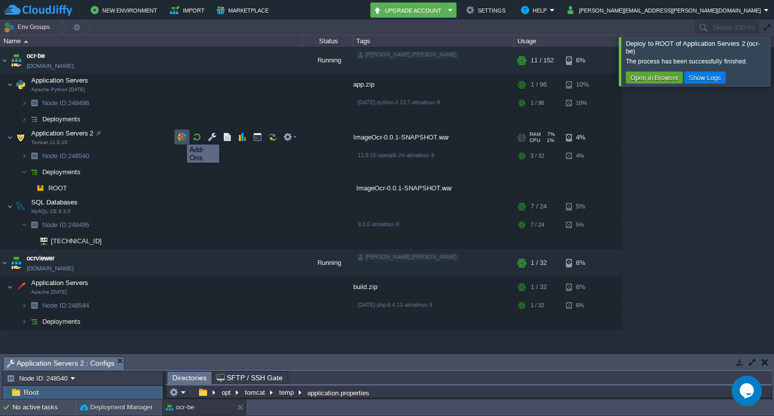
click at [179, 136] on button "button" at bounding box center [181, 137] width 9 height 9
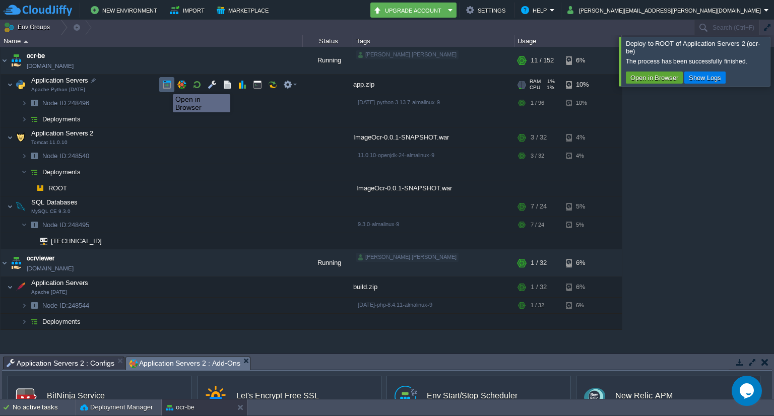
click at [165, 85] on button "button" at bounding box center [166, 84] width 9 height 9
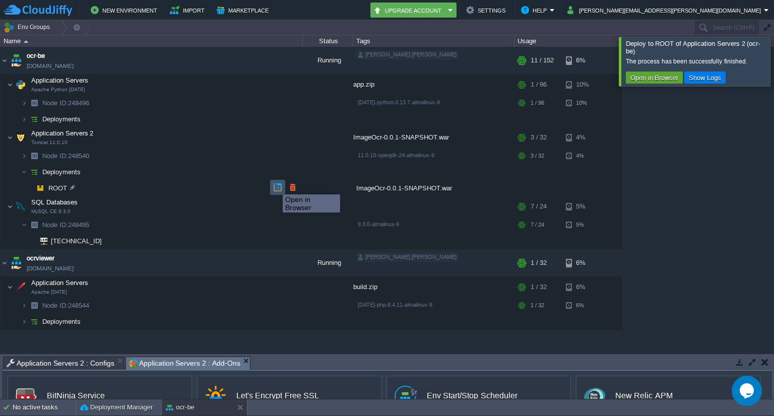
click at [275, 185] on button "button" at bounding box center [277, 187] width 9 height 9
